Goal: Use online tool/utility

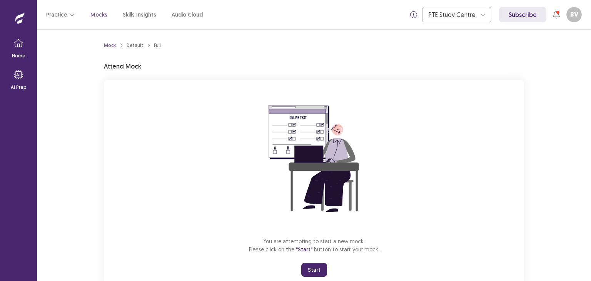
click at [315, 272] on button "Start" at bounding box center [314, 270] width 26 height 14
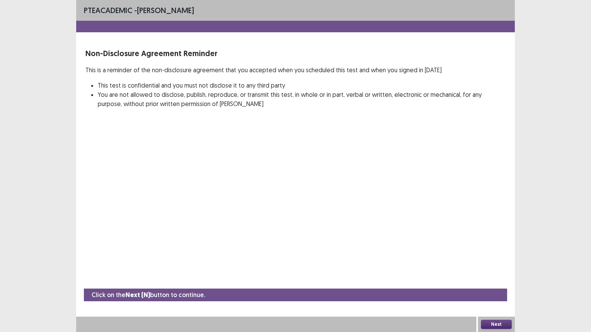
click at [495, 281] on button "Next" at bounding box center [496, 324] width 31 height 9
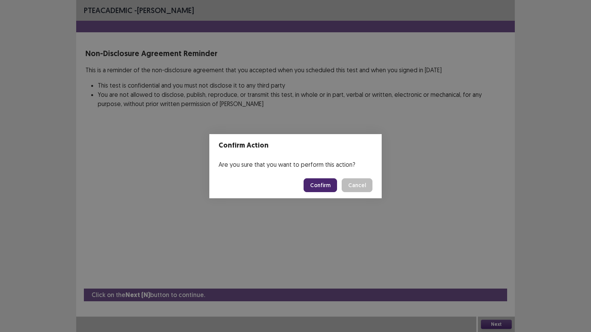
click at [321, 188] on button "Confirm" at bounding box center [320, 186] width 33 height 14
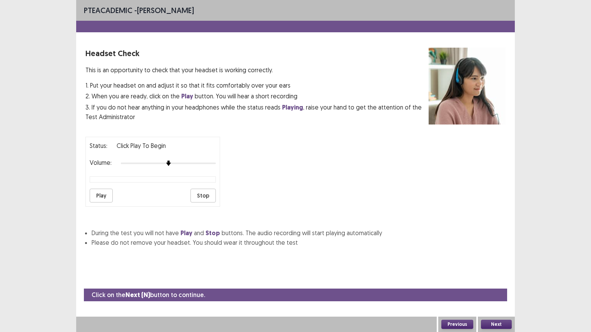
click at [102, 189] on button "Play" at bounding box center [101, 196] width 23 height 14
click at [500, 281] on button "Next" at bounding box center [496, 324] width 31 height 9
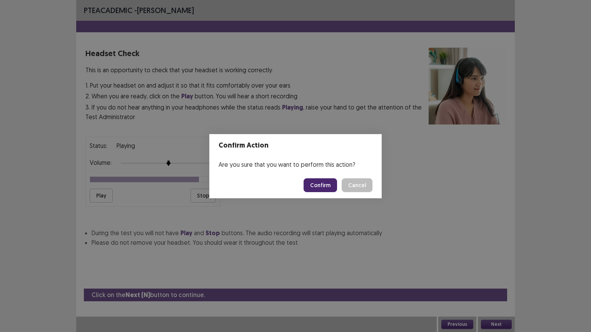
click at [316, 185] on button "Confirm" at bounding box center [320, 186] width 33 height 14
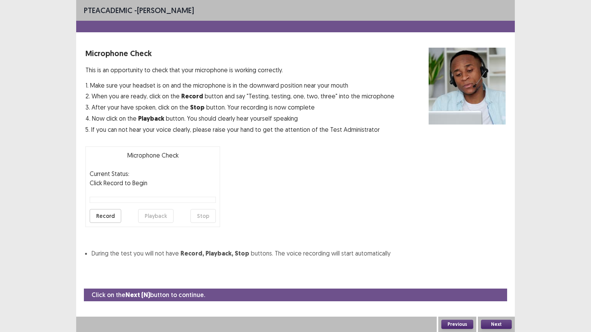
click at [103, 216] on button "Record" at bounding box center [106, 216] width 32 height 14
click at [204, 217] on button "Stop" at bounding box center [202, 216] width 25 height 14
click at [152, 217] on button "Playback" at bounding box center [155, 216] width 35 height 14
click at [498, 281] on button "Next" at bounding box center [496, 324] width 31 height 9
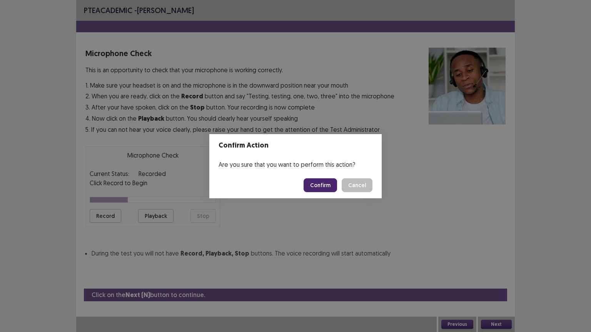
click at [314, 188] on button "Confirm" at bounding box center [320, 186] width 33 height 14
